Goal: Task Accomplishment & Management: Manage account settings

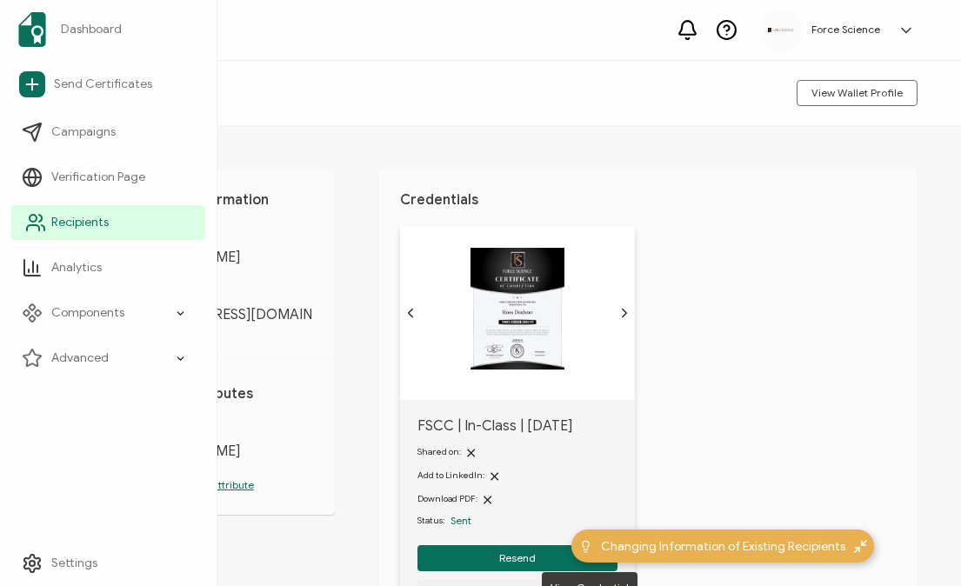
click at [70, 223] on span "Recipients" at bounding box center [79, 222] width 57 height 17
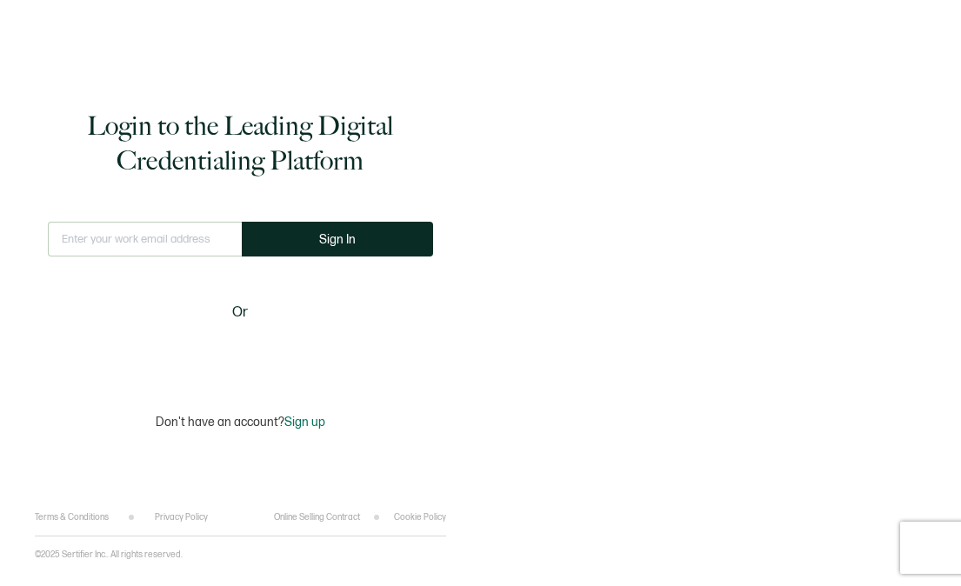
click at [166, 243] on input "text" at bounding box center [145, 239] width 194 height 35
type input "[EMAIL_ADDRESS][DOMAIN_NAME]"
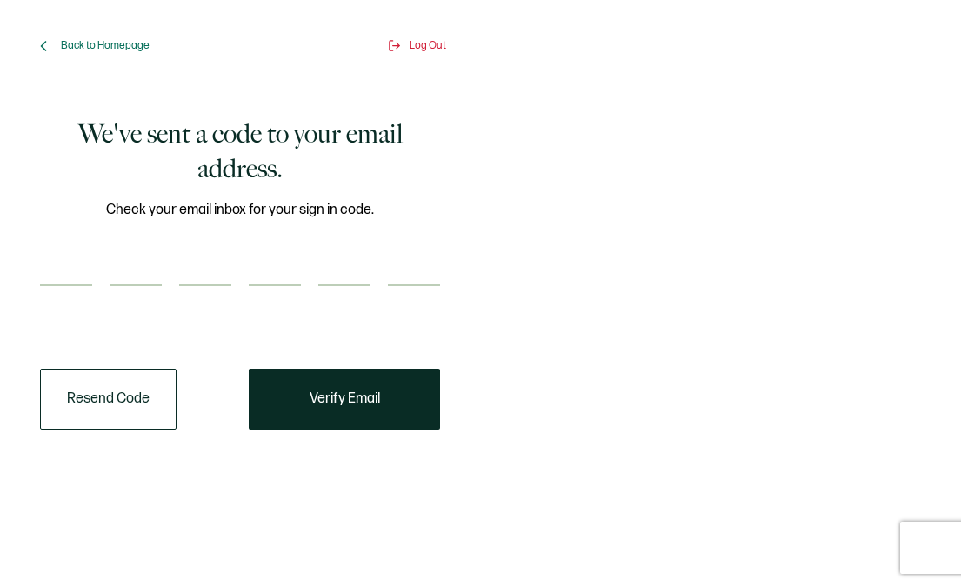
click at [70, 263] on input "number" at bounding box center [66, 268] width 52 height 35
paste input "3"
type input "3"
type input "9"
type input "4"
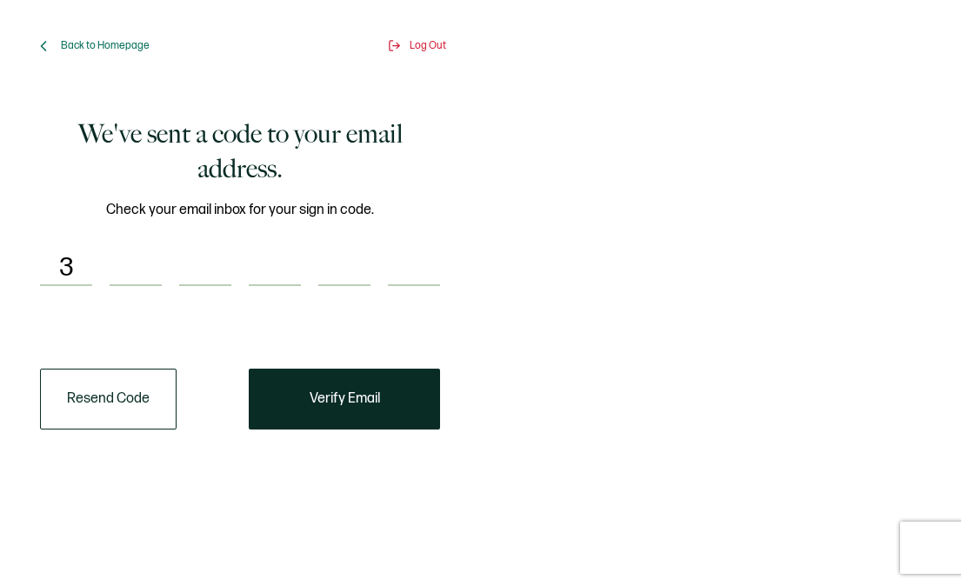
type input "0"
type input "9"
type input "1"
click at [365, 402] on span "Verify Email" at bounding box center [345, 399] width 70 height 14
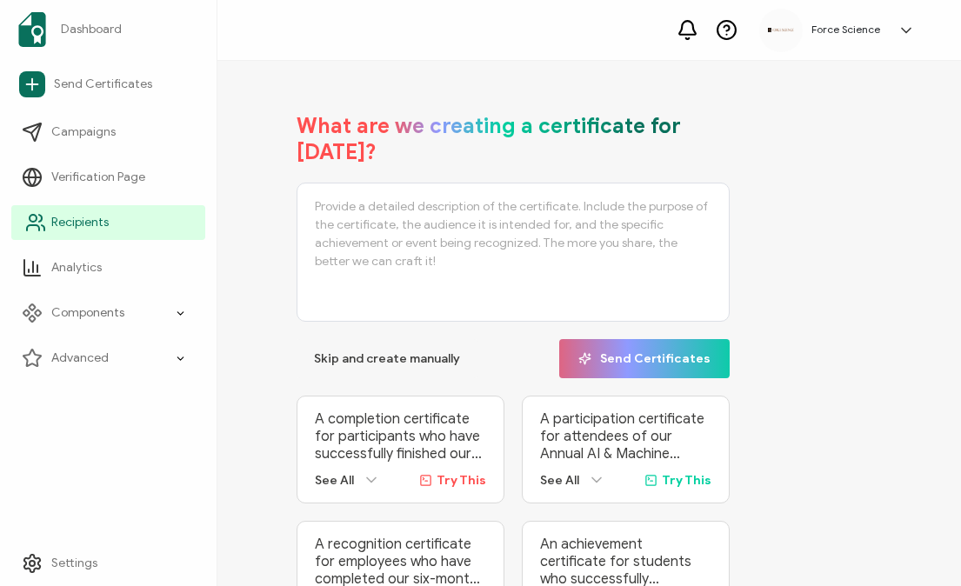
click at [35, 231] on icon at bounding box center [35, 222] width 21 height 21
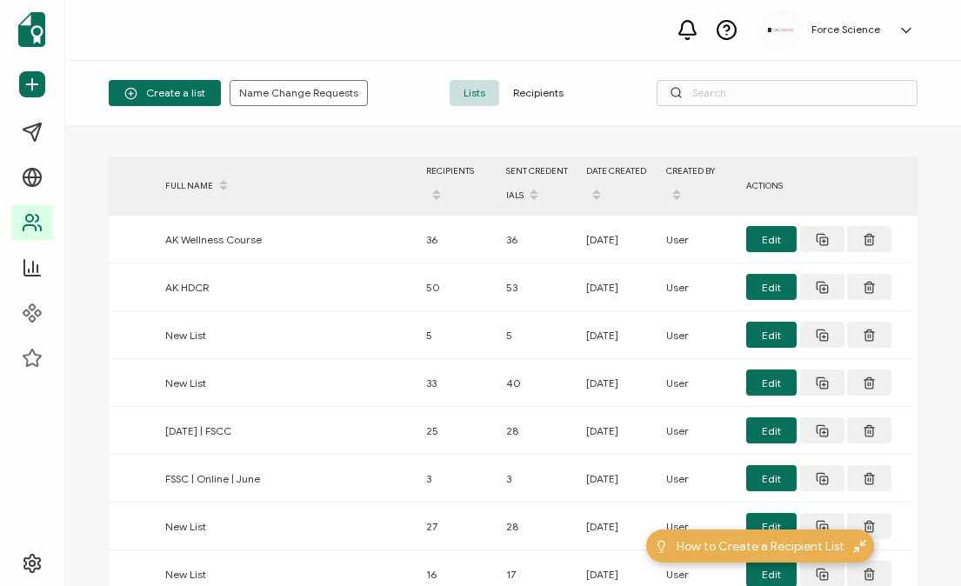
click at [540, 98] on span "Recipients" at bounding box center [538, 93] width 78 height 26
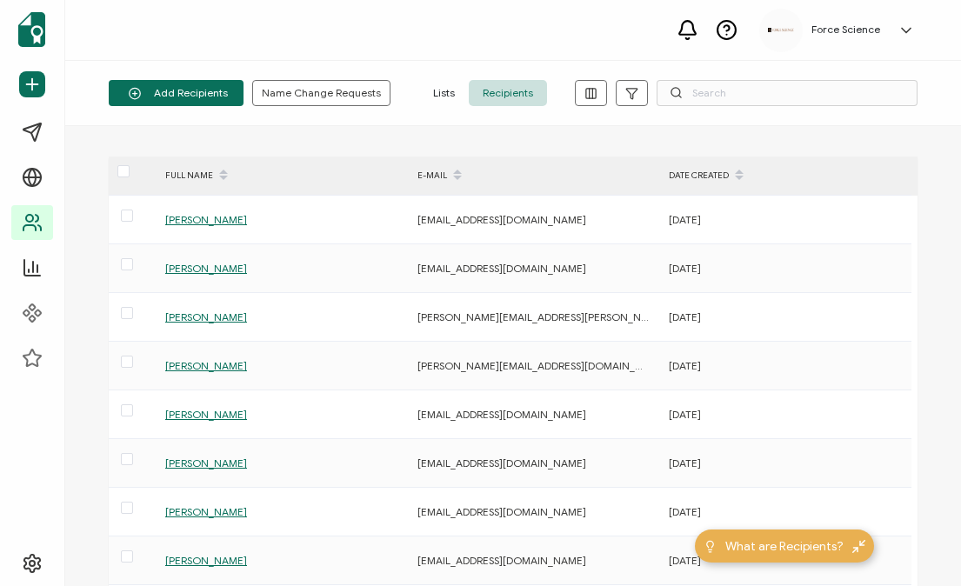
click at [729, 106] on div "Add Recipients Upload Spreadsheet Add a Single Recipient Name Change Requests L…" at bounding box center [513, 93] width 896 height 65
click at [720, 97] on input "text" at bounding box center [787, 93] width 261 height 26
paste input "[EMAIL_ADDRESS][DOMAIN_NAME]"
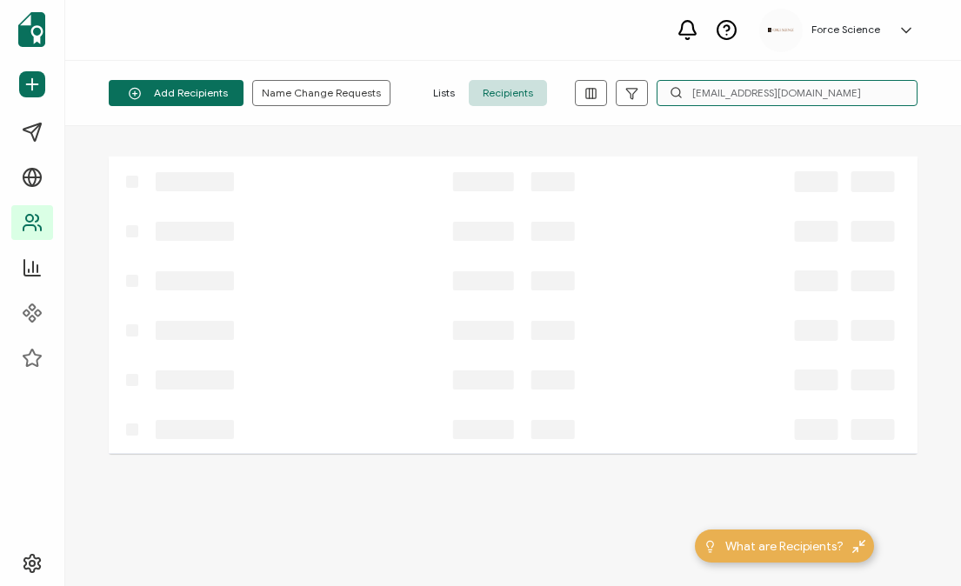
type input "[EMAIL_ADDRESS][DOMAIN_NAME]"
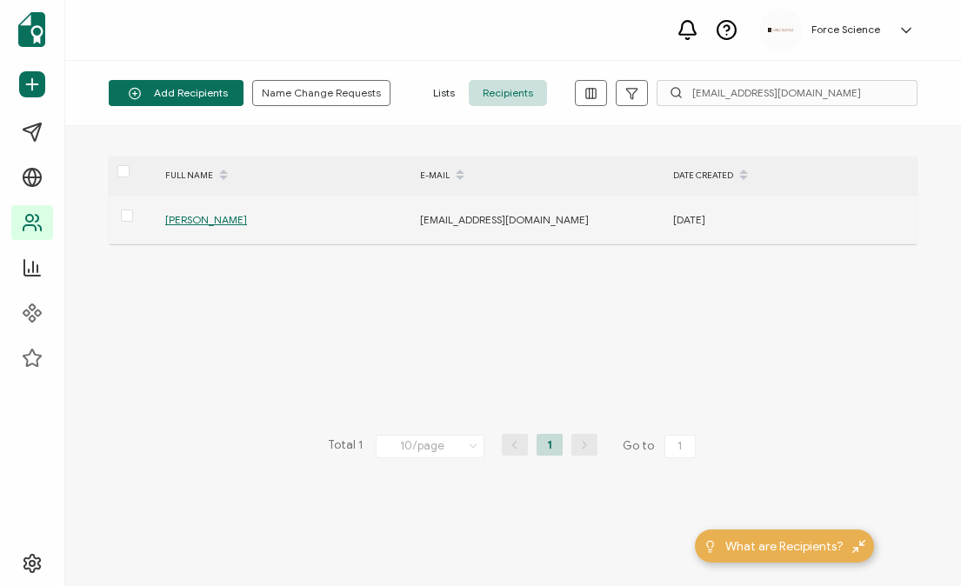
click at [218, 222] on span "[PERSON_NAME]" at bounding box center [206, 219] width 82 height 13
